Goal: Task Accomplishment & Management: Manage account settings

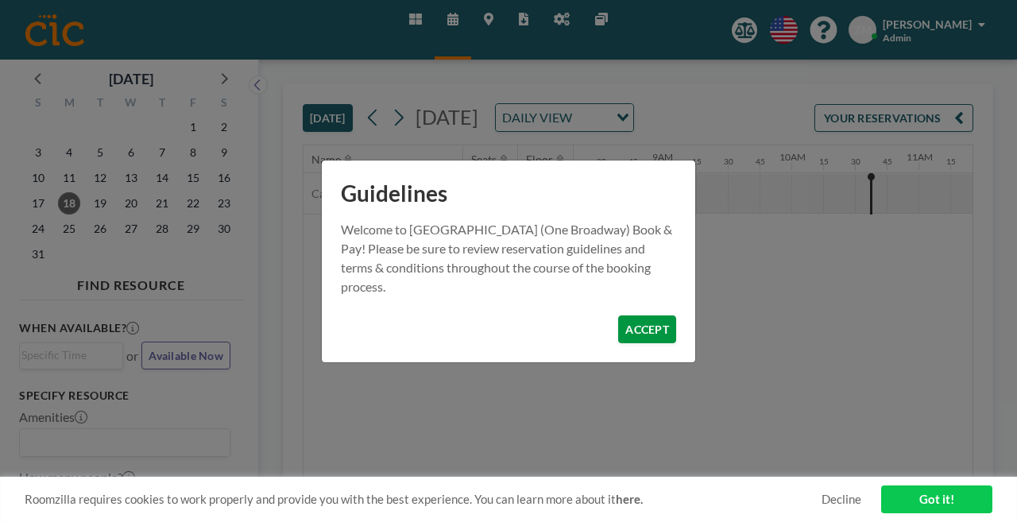
scroll to position [0, 1059]
click at [629, 316] on button "ACCEPT" at bounding box center [647, 330] width 58 height 28
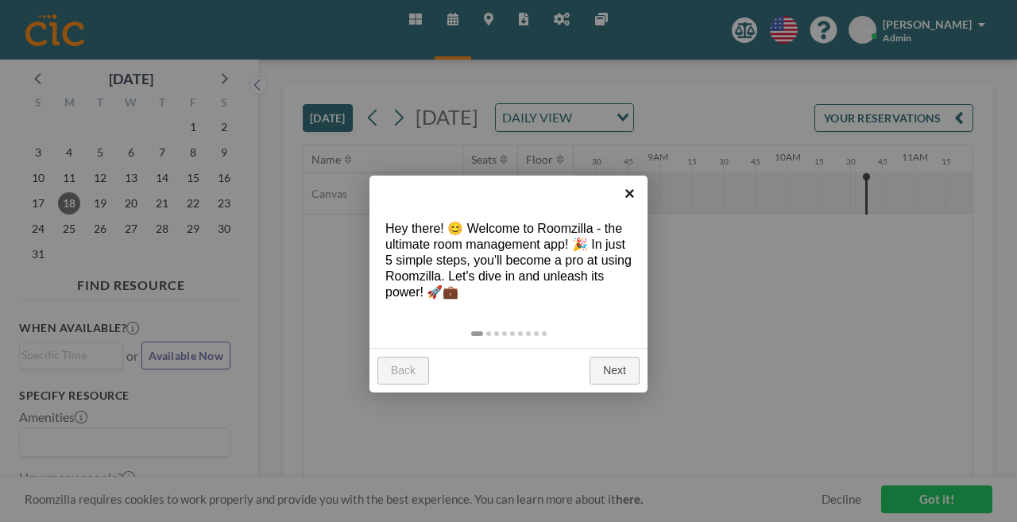
drag, startPoint x: 627, startPoint y: 179, endPoint x: 629, endPoint y: 188, distance: 9.7
click at [628, 180] on link "×" at bounding box center [630, 194] width 36 height 36
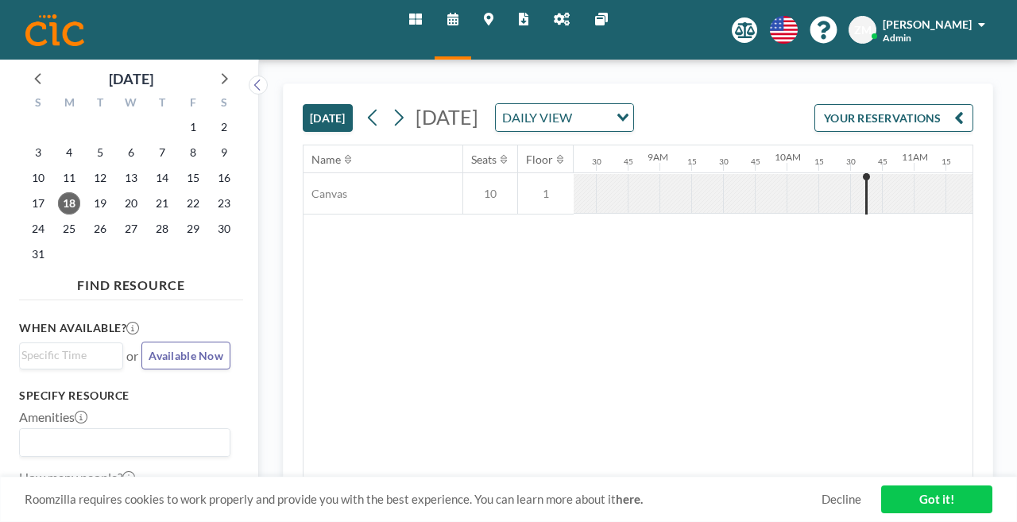
click at [554, 20] on icon at bounding box center [562, 19] width 16 height 13
click at [571, 104] on div "DAILY VIEW" at bounding box center [552, 116] width 113 height 24
click at [577, 140] on li "WEEKLY VIEW" at bounding box center [590, 145] width 126 height 23
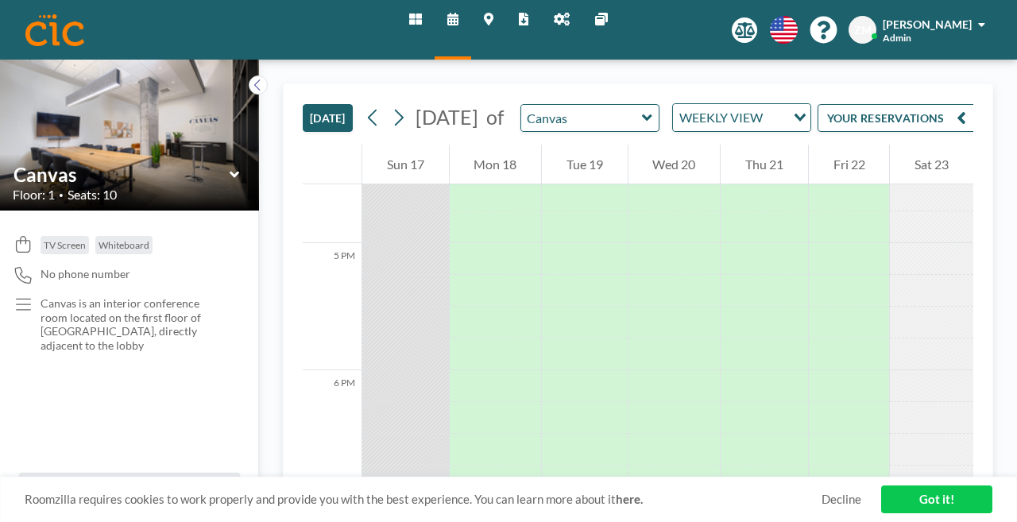
click at [949, 507] on link "Got it!" at bounding box center [936, 500] width 111 height 28
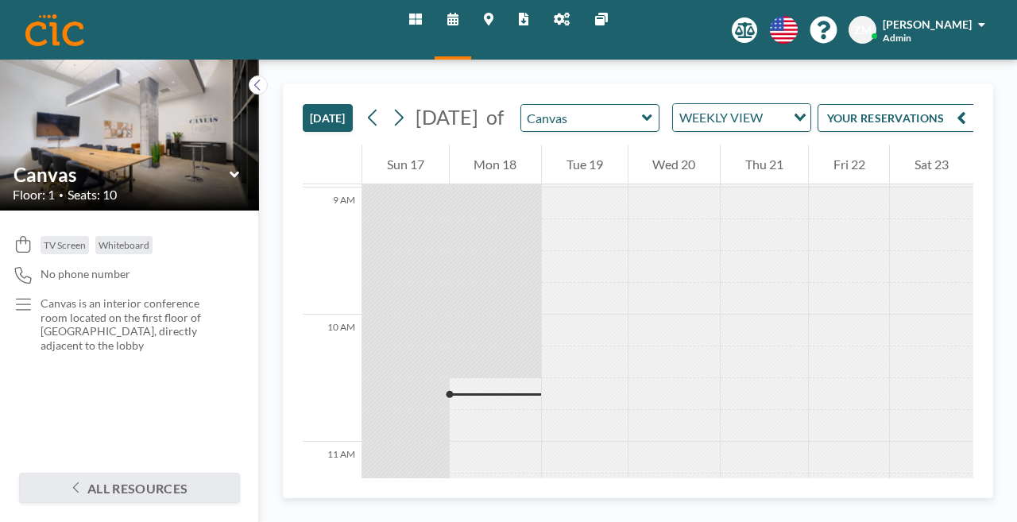
scroll to position [1141, 0]
click at [386, 105] on button at bounding box center [398, 117] width 25 height 25
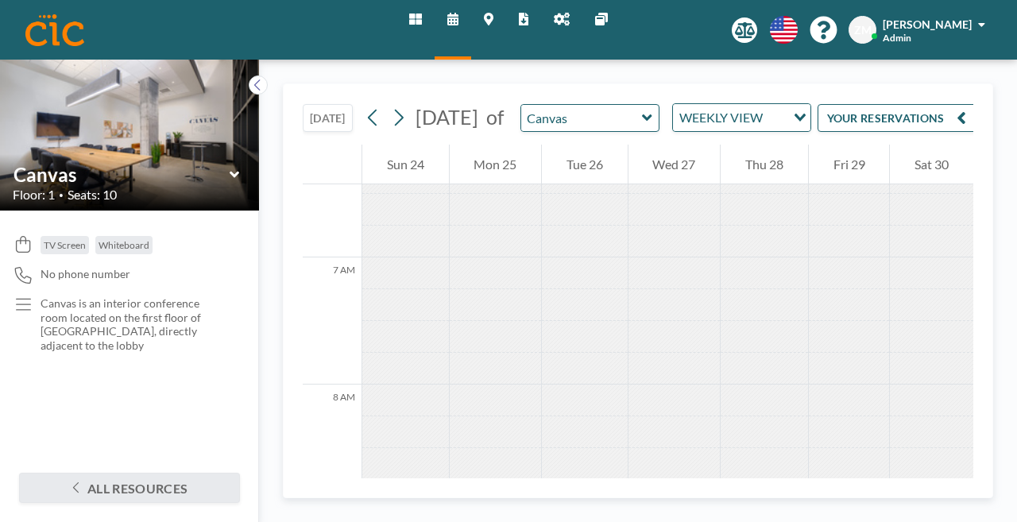
scroll to position [852, 0]
click at [149, 84] on img at bounding box center [129, 134] width 259 height 173
click at [121, 100] on img at bounding box center [129, 134] width 259 height 173
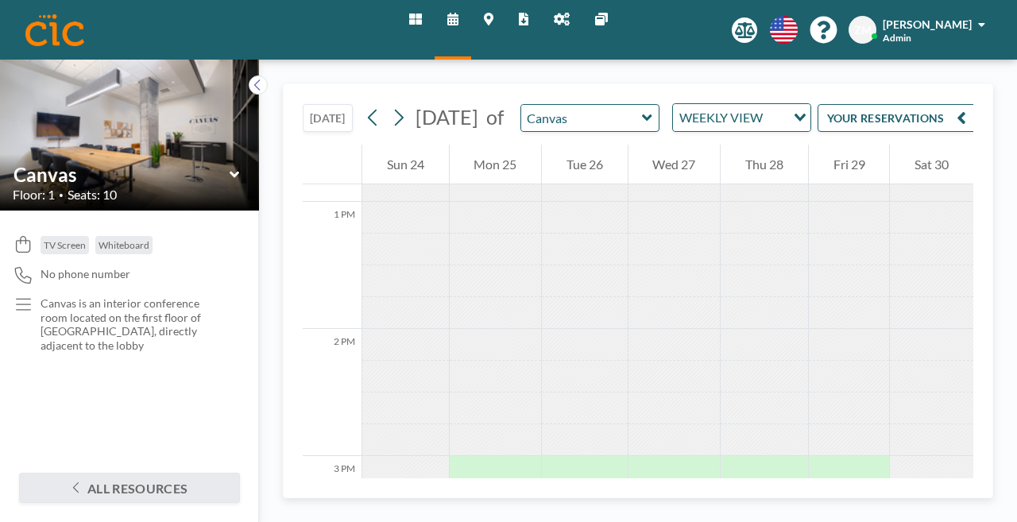
scroll to position [2154, 0]
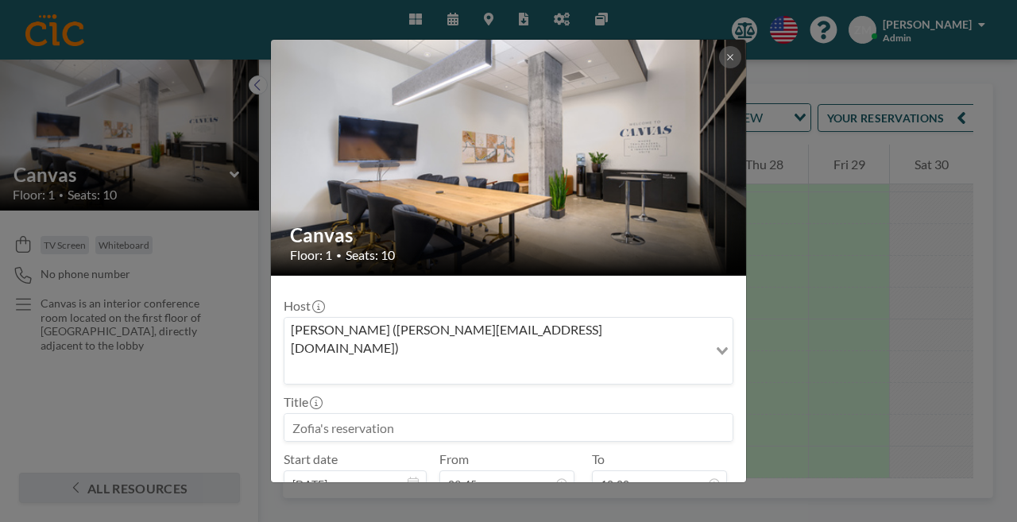
click at [552, 223] on h2 "Canvas" at bounding box center [509, 235] width 439 height 24
click at [461, 211] on div "Canvas Floor: 1 • Seats: 10" at bounding box center [509, 243] width 477 height 65
click at [726, 62] on icon at bounding box center [731, 57] width 10 height 10
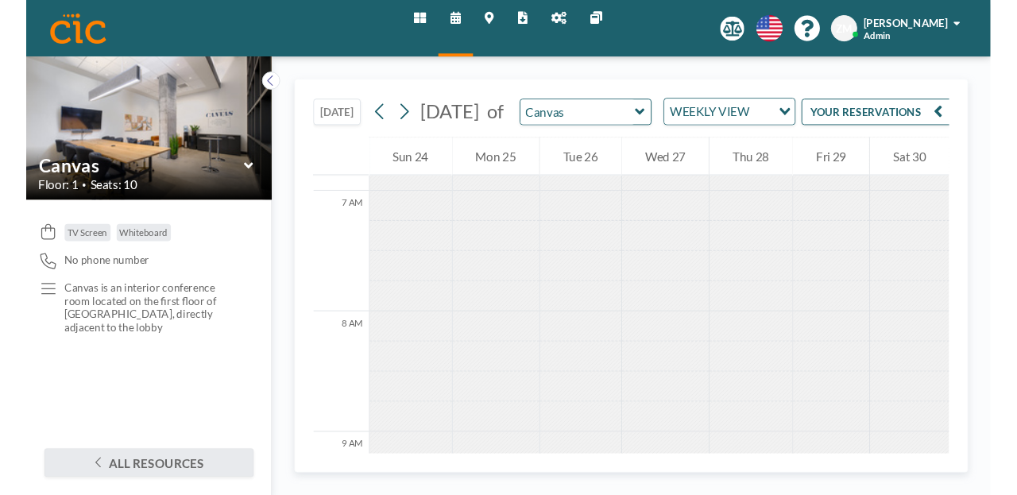
scroll to position [874, 0]
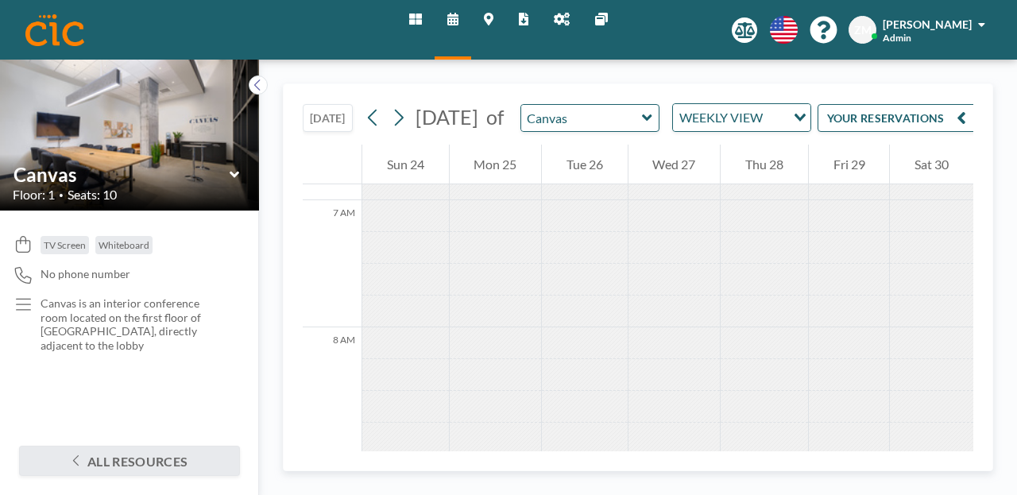
click at [422, 13] on icon at bounding box center [415, 19] width 13 height 13
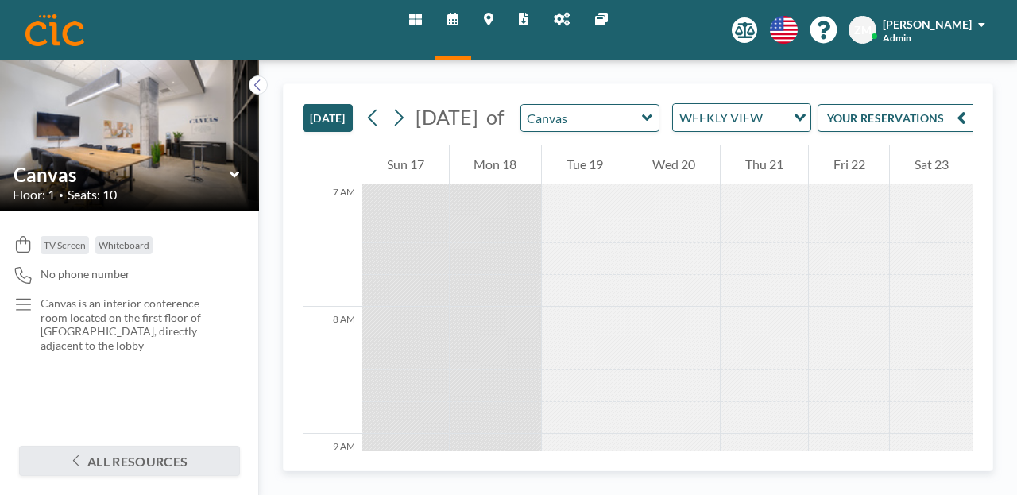
scroll to position [891, 0]
click at [391, 106] on icon at bounding box center [398, 118] width 15 height 24
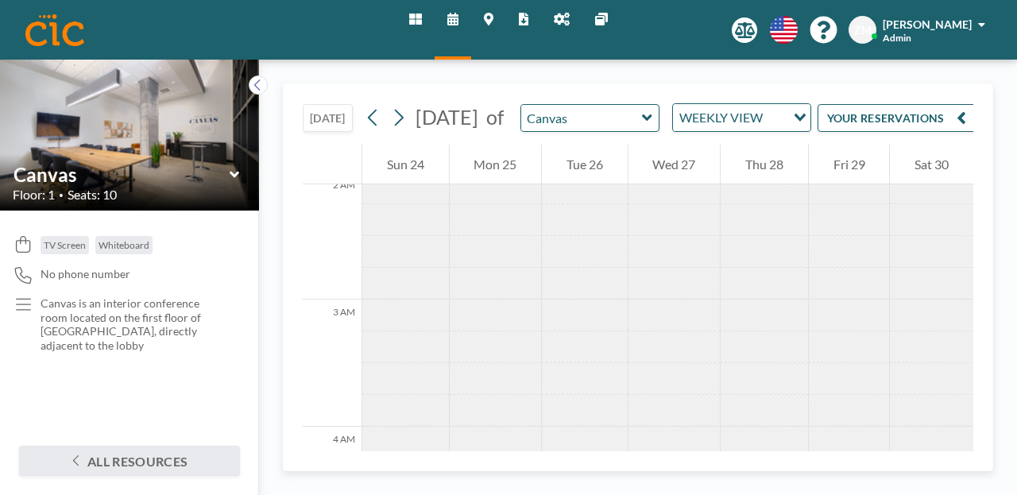
scroll to position [0, 0]
click at [361, 105] on button at bounding box center [373, 117] width 25 height 25
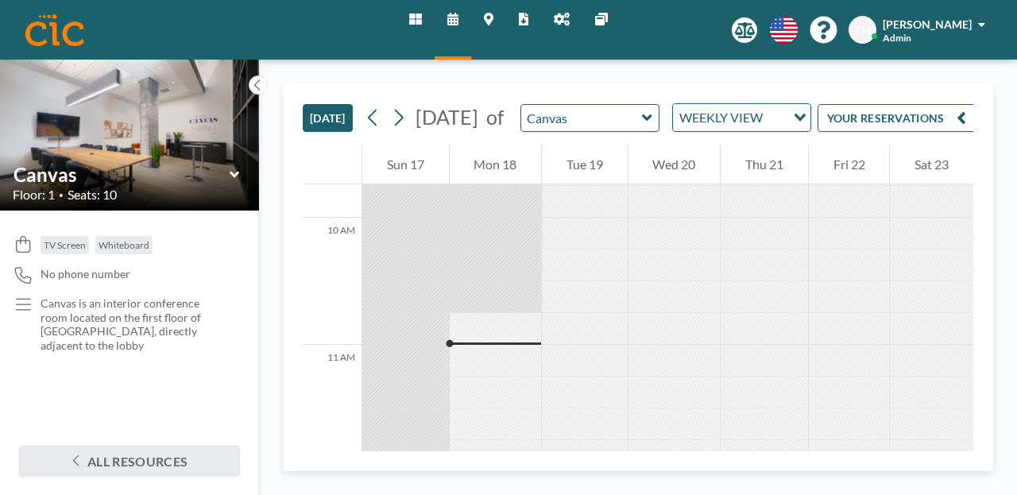
scroll to position [1230, 0]
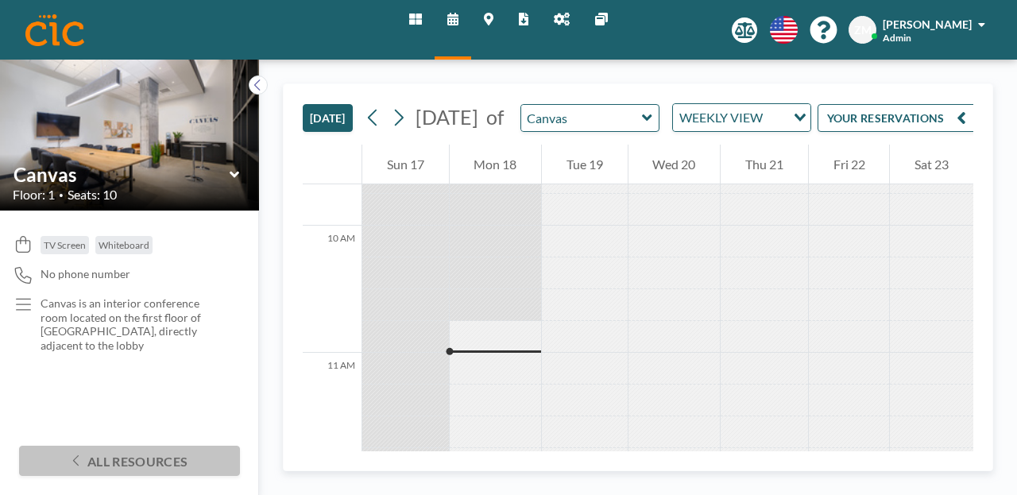
click at [142, 465] on button "All resources" at bounding box center [129, 461] width 221 height 30
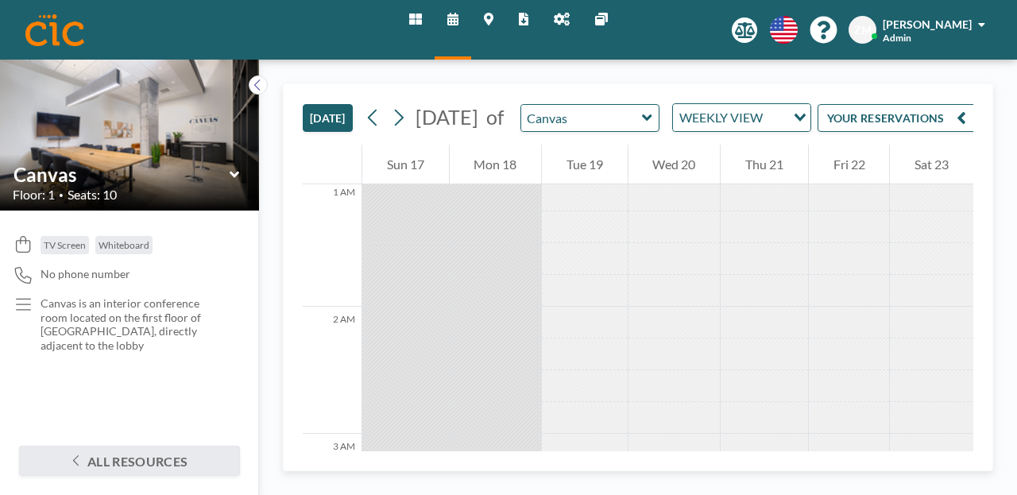
scroll to position [88, 0]
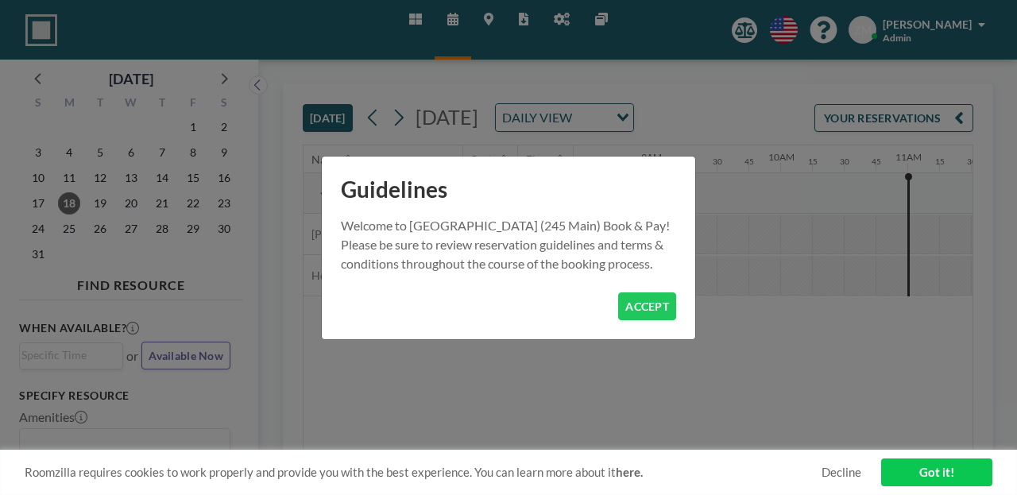
scroll to position [0, 1110]
click at [626, 300] on button "ACCEPT" at bounding box center [647, 306] width 58 height 28
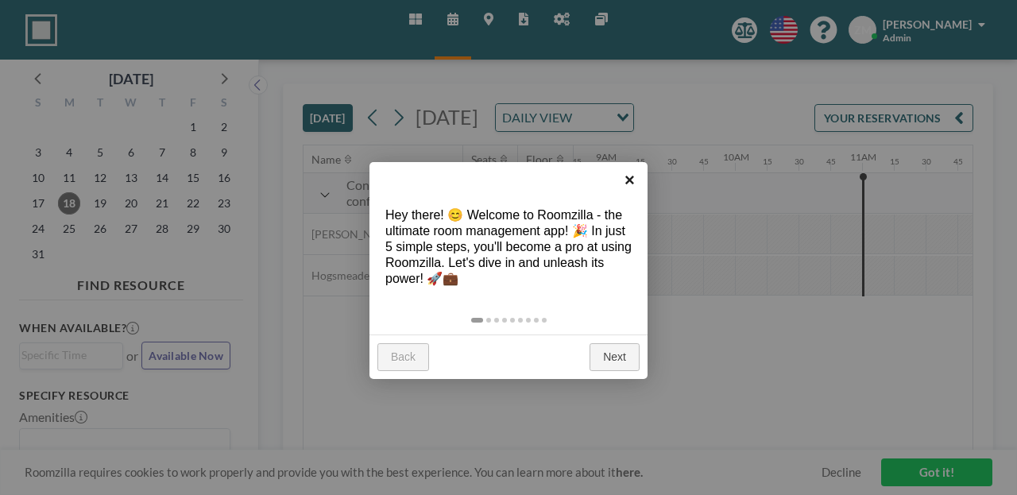
click at [624, 184] on link "×" at bounding box center [630, 180] width 36 height 36
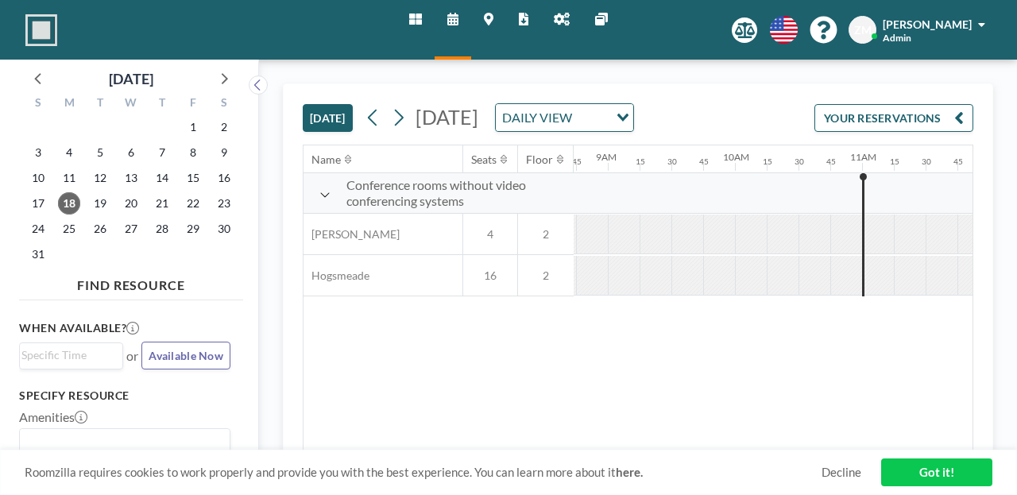
click at [966, 28] on div "Zofia Maślanka Admin" at bounding box center [934, 30] width 103 height 28
click at [963, 17] on span "Zofia Maślanka" at bounding box center [927, 24] width 89 height 14
click at [966, 24] on span "Zofia Maślanka" at bounding box center [927, 24] width 89 height 14
click at [976, 92] on link "Log out" at bounding box center [937, 108] width 141 height 32
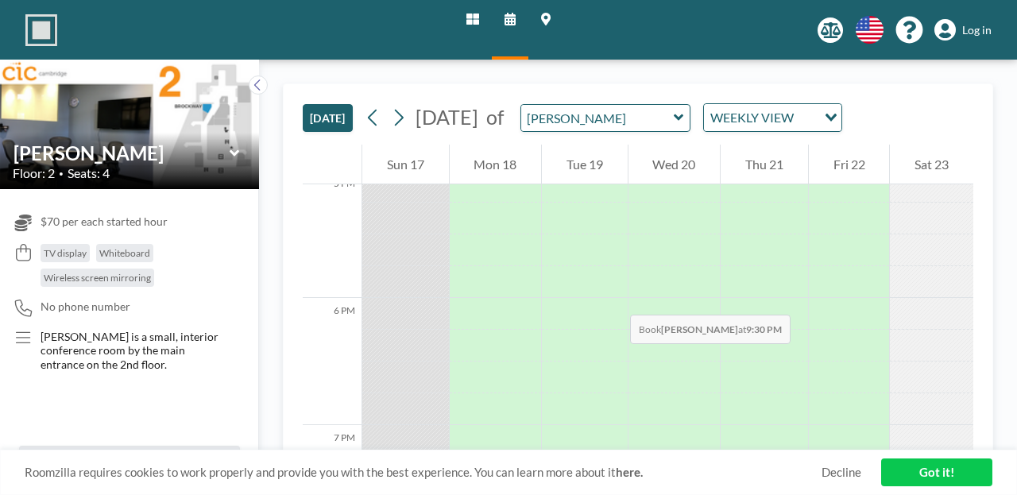
scroll to position [2181, 0]
click at [391, 106] on icon at bounding box center [398, 118] width 15 height 24
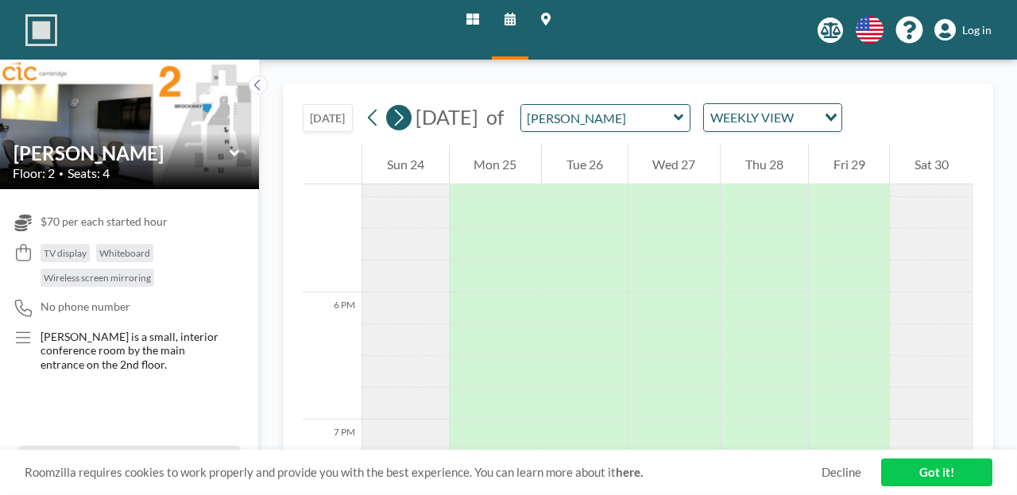
click at [391, 106] on icon at bounding box center [398, 118] width 15 height 24
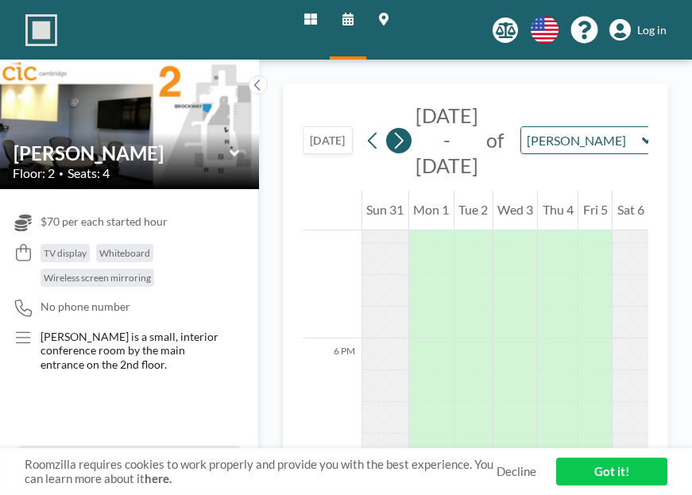
click at [386, 128] on button at bounding box center [398, 140] width 25 height 25
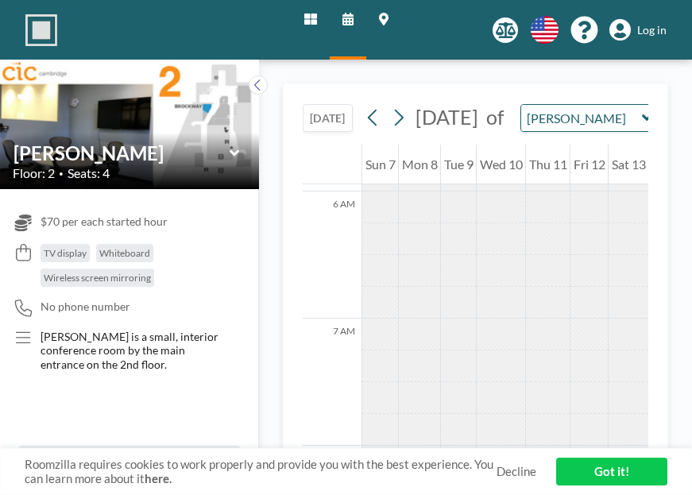
scroll to position [800, 0]
click at [391, 106] on icon at bounding box center [398, 118] width 15 height 24
click at [303, 106] on button "[DATE]" at bounding box center [328, 118] width 50 height 28
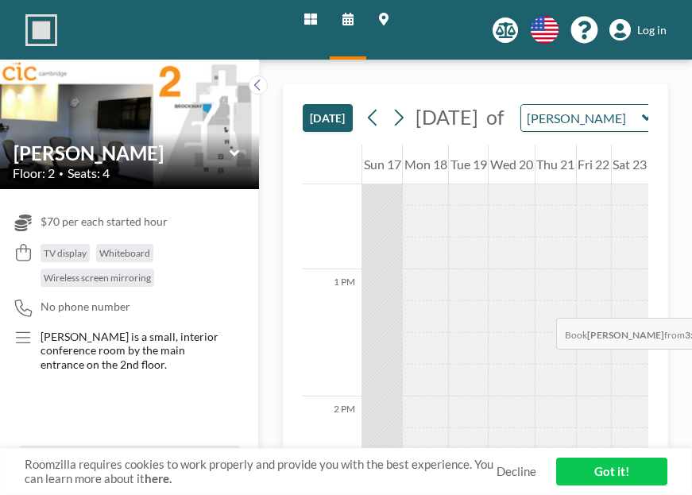
scroll to position [1568, 0]
drag, startPoint x: 436, startPoint y: 242, endPoint x: 455, endPoint y: 350, distance: 109.0
click at [455, 350] on div "12 AM 1 AM 2 AM 3 AM 4 AM 5 AM 6 AM 7 AM 8 AM 9 AM 10 AM 11 AM 12 PM 1 PM 2 PM …" at bounding box center [476, 122] width 346 height 3092
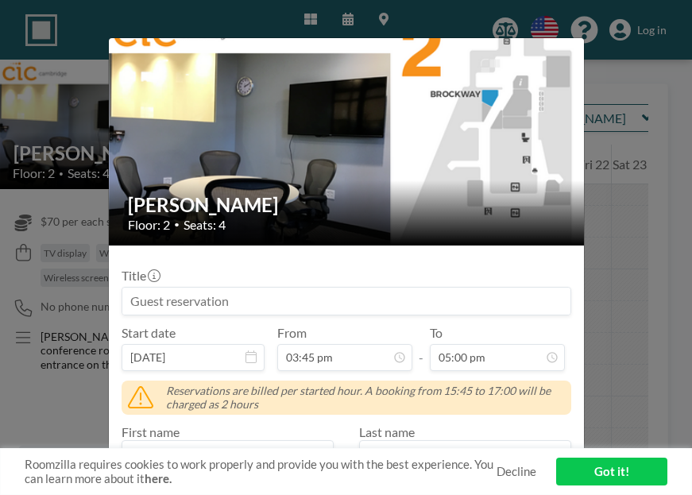
scroll to position [0, 0]
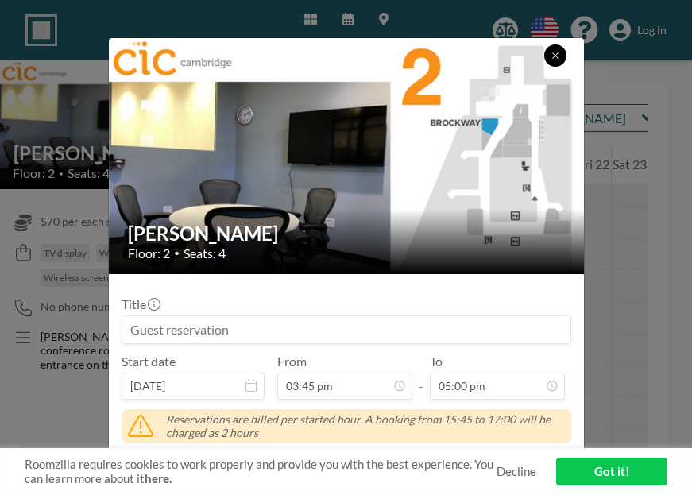
click at [544, 56] on button at bounding box center [555, 56] width 22 height 22
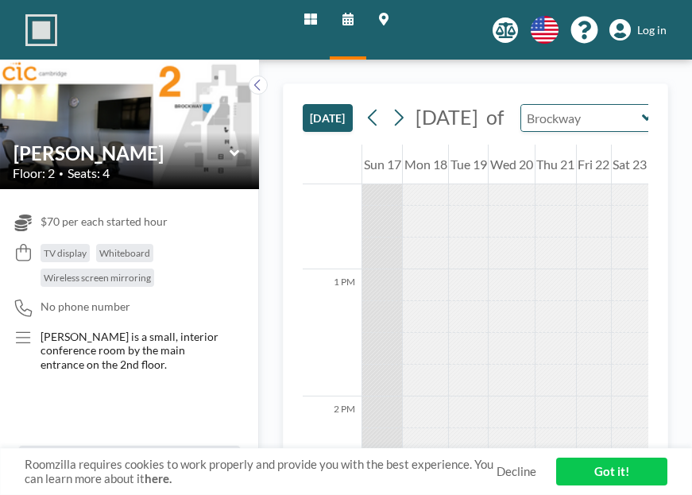
click at [521, 114] on input "text" at bounding box center [582, 118] width 122 height 26
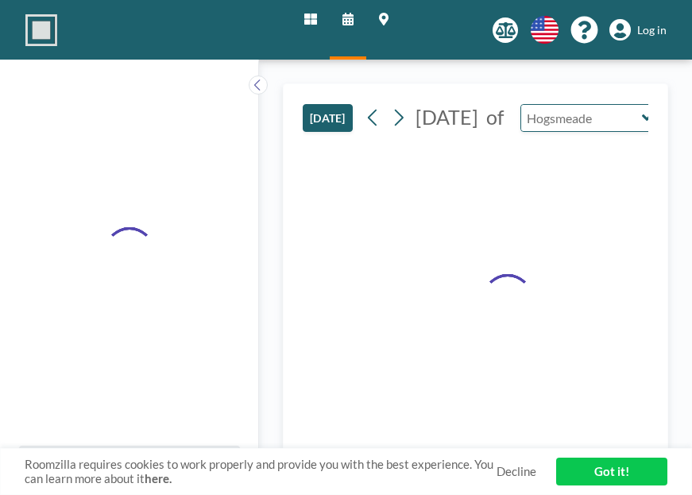
type input "Hogsmeade"
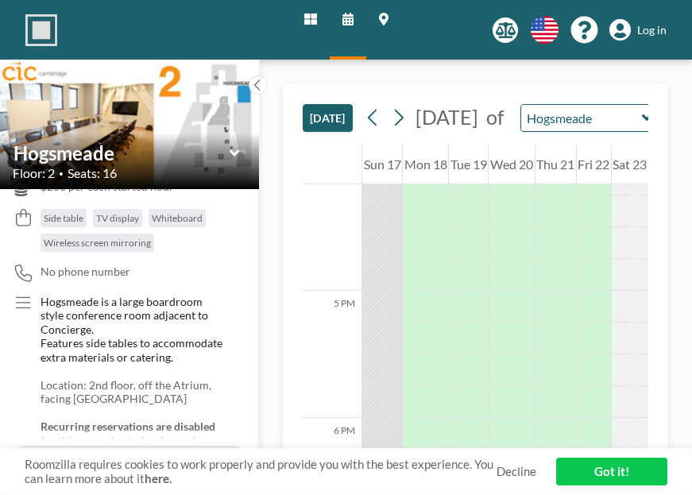
scroll to position [62, 0]
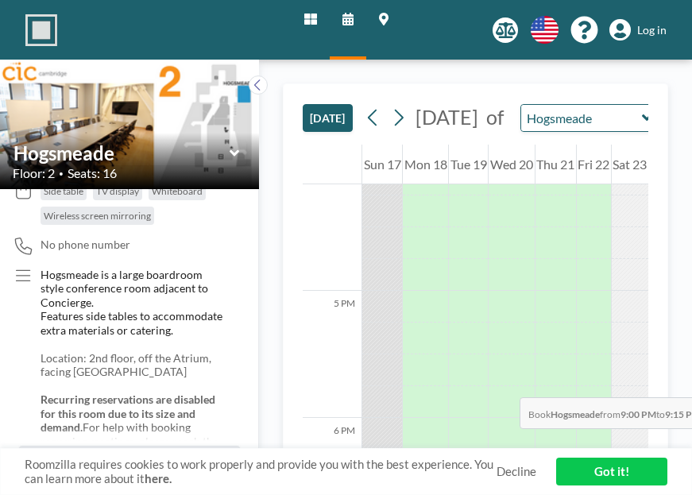
drag, startPoint x: 400, startPoint y: 287, endPoint x: 409, endPoint y: 366, distance: 80.0
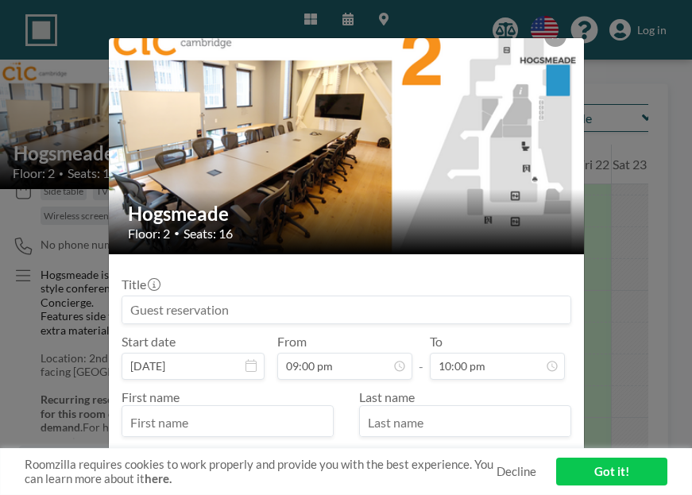
scroll to position [0, 0]
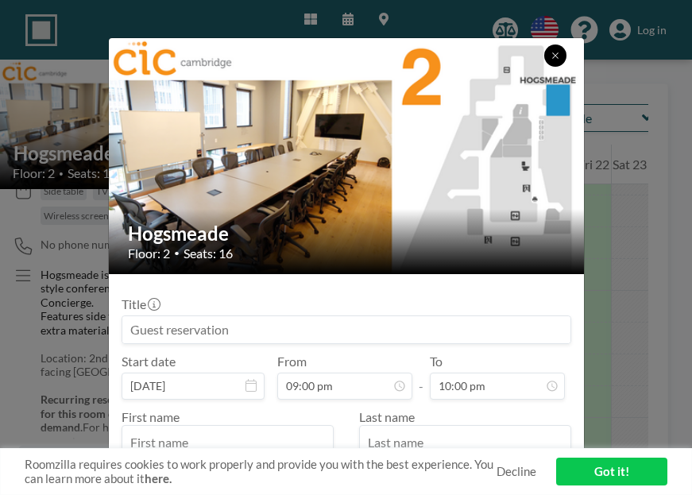
click at [551, 51] on icon at bounding box center [556, 56] width 10 height 10
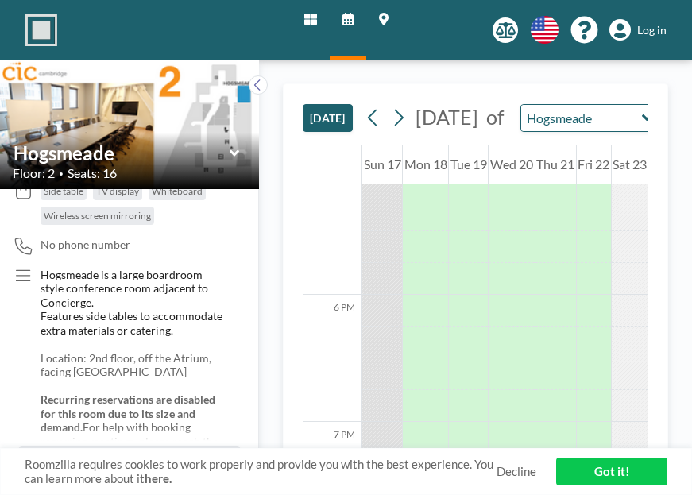
scroll to position [2207, 0]
